Goal: Information Seeking & Learning: Learn about a topic

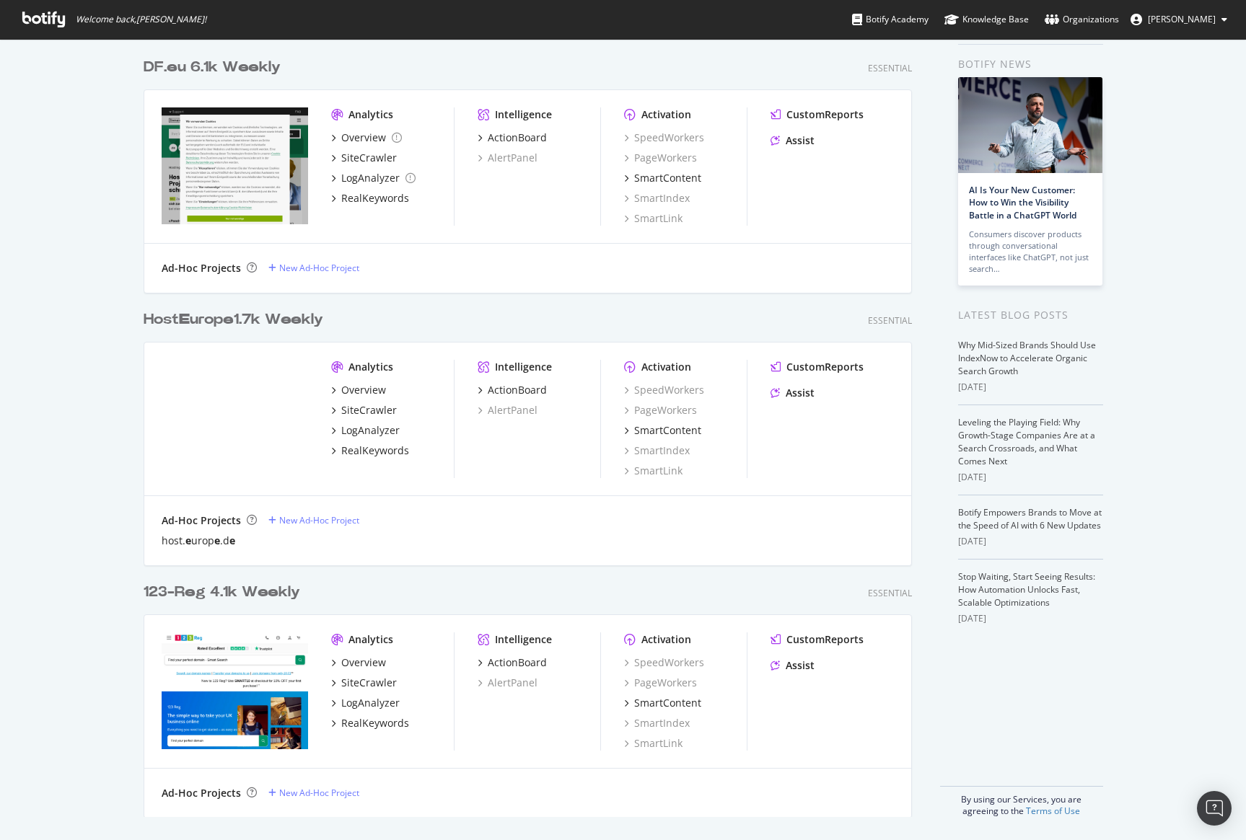
scroll to position [51, 0]
type input "e"
click at [382, 398] on div "Overview SiteCrawler LogAnalyzer RealKeywords" at bounding box center [392, 420] width 123 height 75
click at [377, 408] on div "SiteCrawler" at bounding box center [369, 410] width 56 height 14
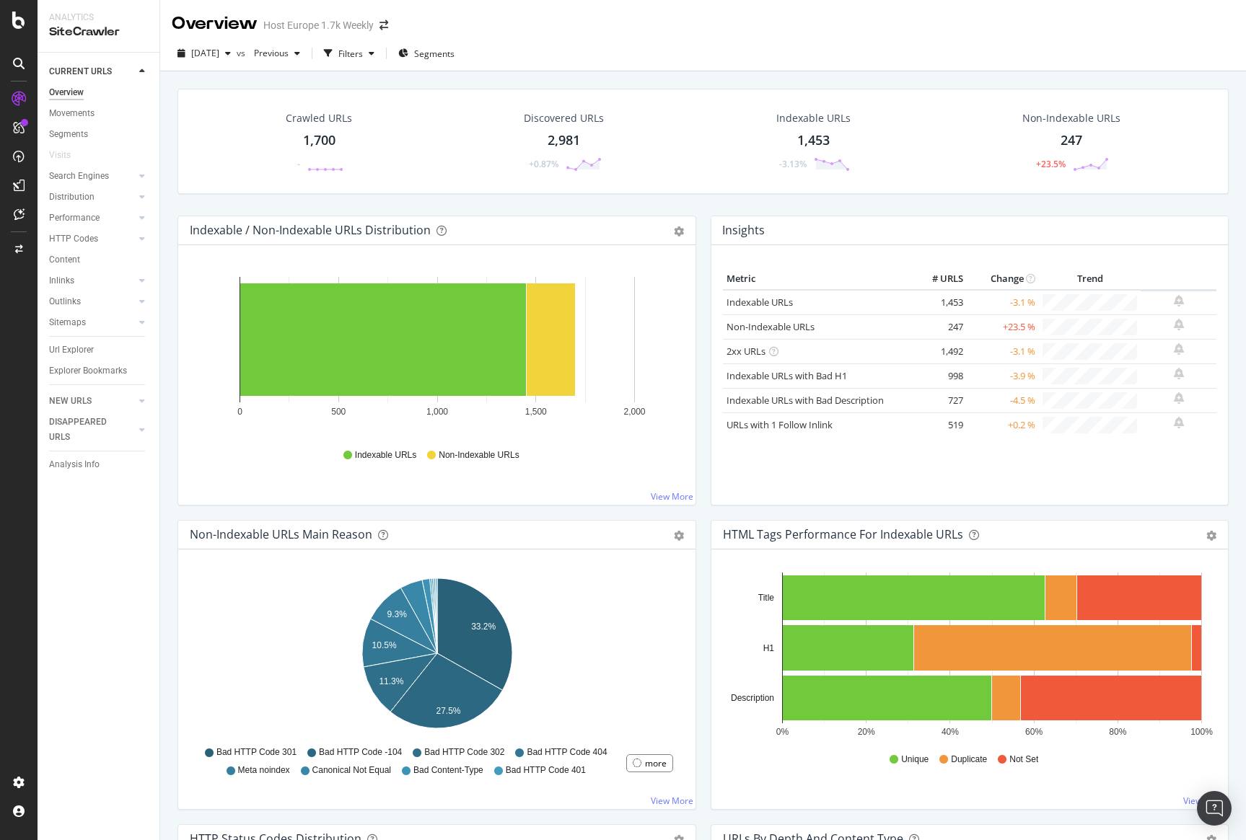
click at [651, 201] on div "Crawled URLs 1,700 - Discovered URLs 2,981 +0.87% Indexable URLs 1,453 -3.13% N…" at bounding box center [702, 152] width 1065 height 127
click at [381, 27] on icon "arrow-right-arrow-left" at bounding box center [383, 25] width 9 height 10
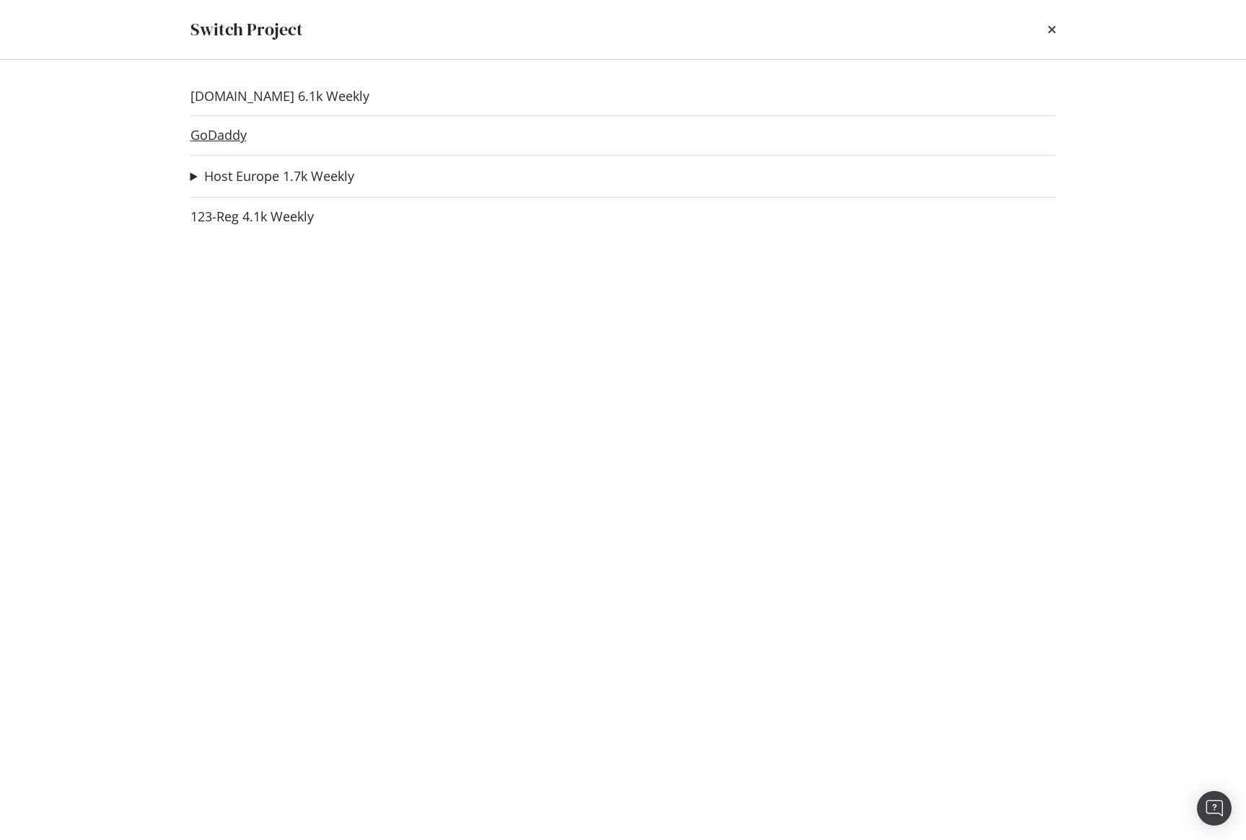
click at [227, 136] on link "GoDaddy" at bounding box center [218, 135] width 56 height 15
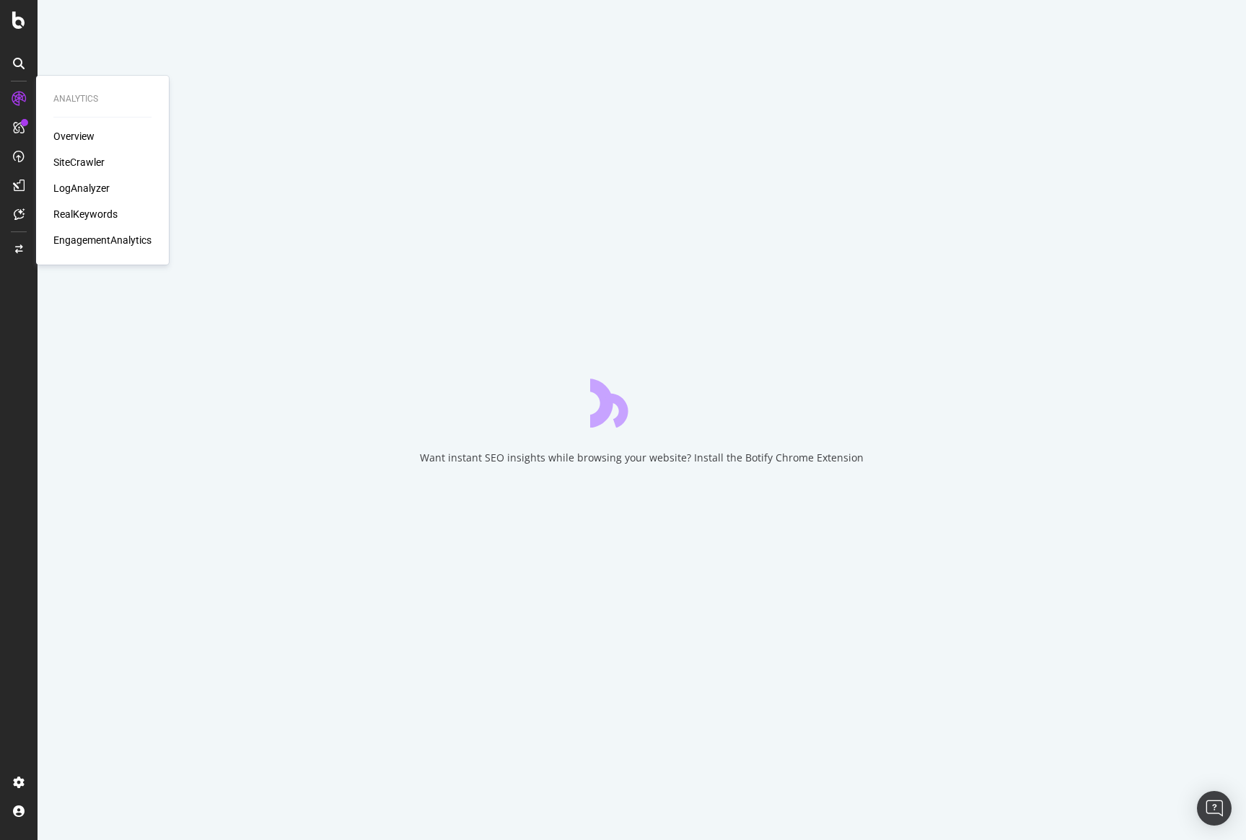
click at [66, 182] on div "LogAnalyzer" at bounding box center [81, 188] width 56 height 14
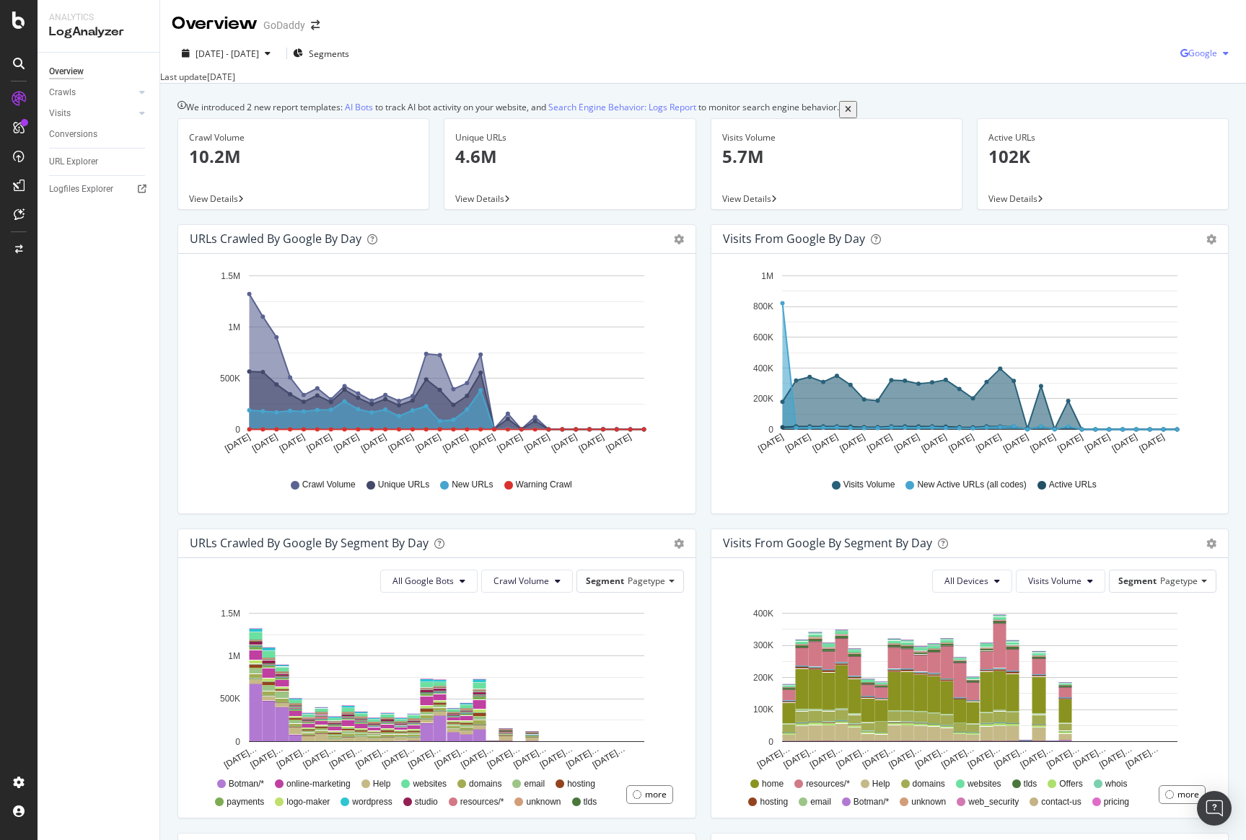
click at [1203, 61] on div "Google" at bounding box center [1207, 54] width 54 height 22
click at [1202, 138] on span "OpenAI" at bounding box center [1202, 135] width 53 height 13
